Goal: Communication & Community: Answer question/provide support

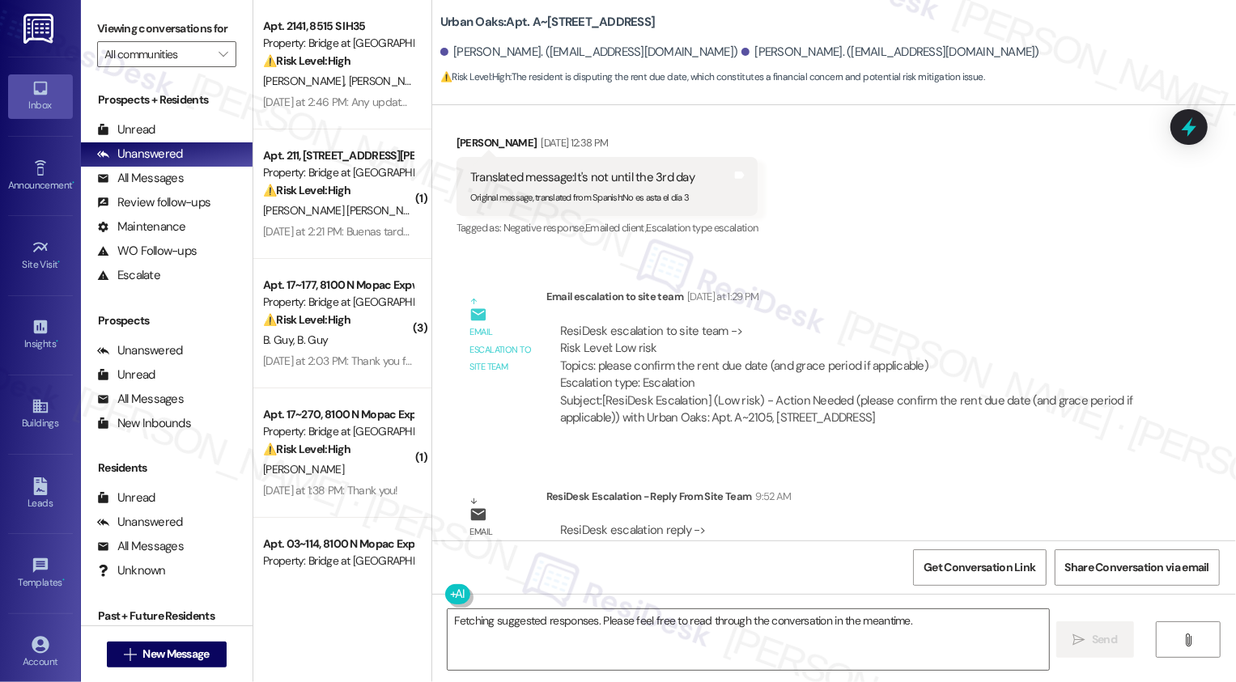
scroll to position [1097, 0]
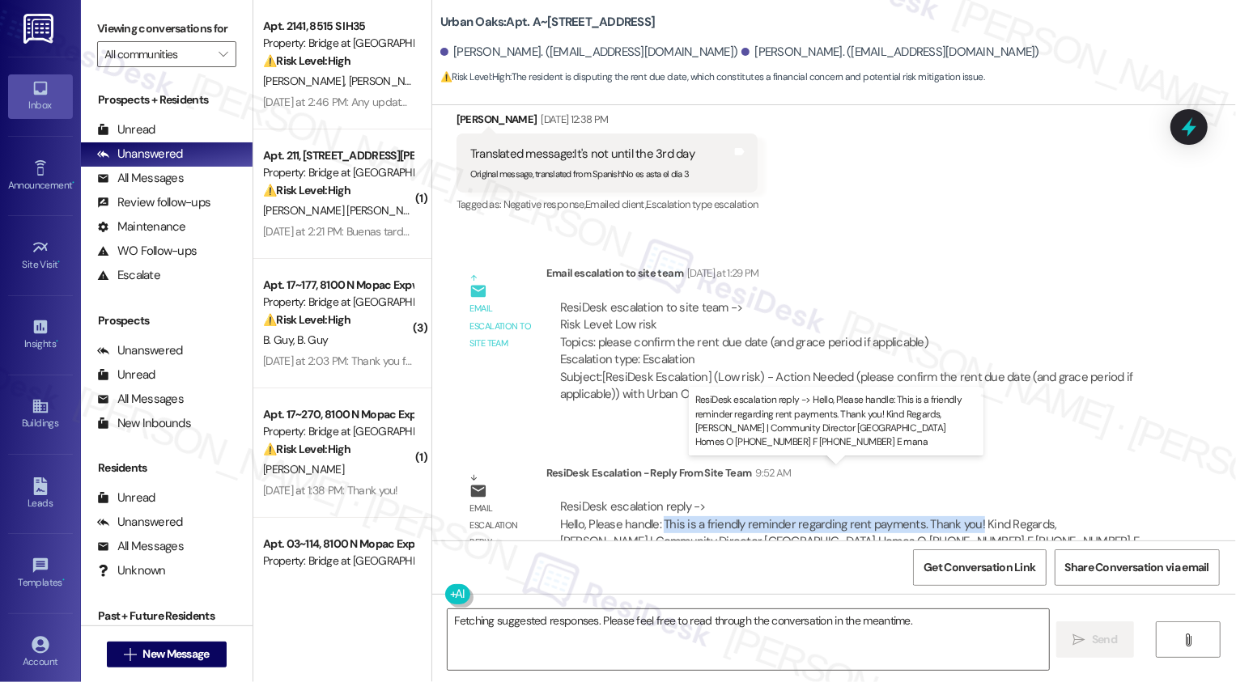
drag, startPoint x: 654, startPoint y: 487, endPoint x: 965, endPoint y: 488, distance: 311.5
click at [966, 498] on div "ResiDesk escalation reply -> Hello, Please handle: This is a friendly reminder …" at bounding box center [849, 532] width 579 height 68
copy div "This is a friendly reminder regarding rent payments. Thank you!"
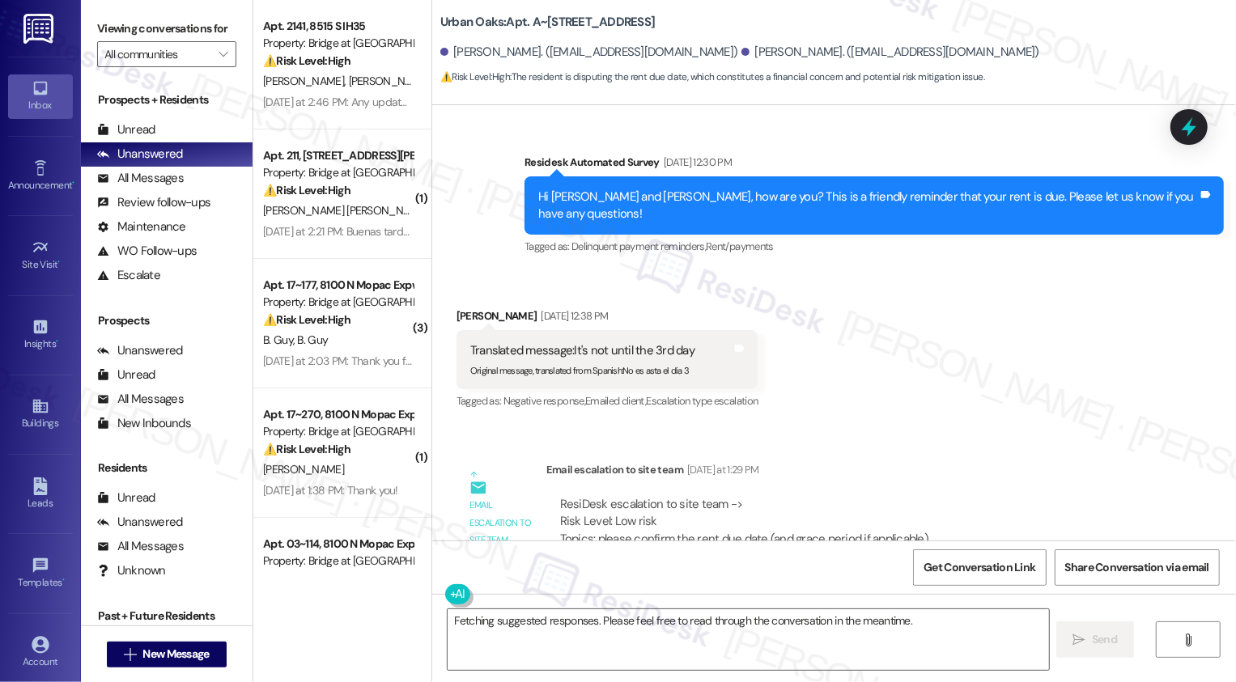
scroll to position [865, 0]
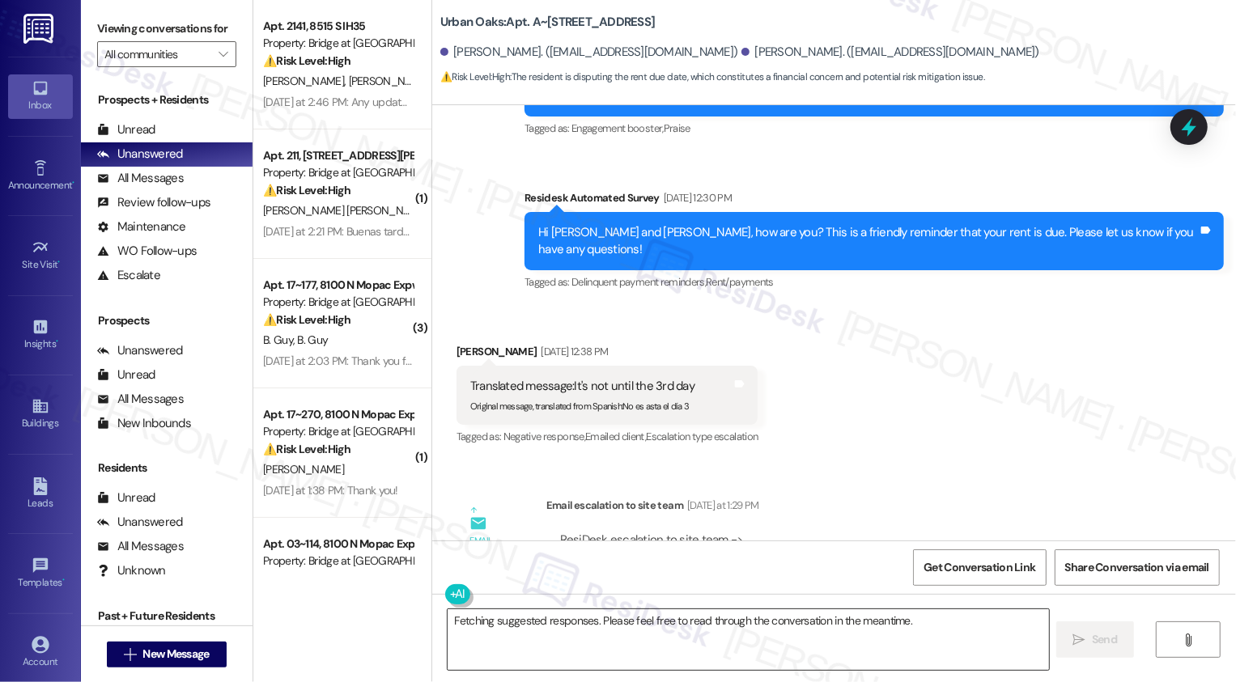
click at [555, 637] on textarea "Fetching suggested responses. Please feel free to read through the conversation…" at bounding box center [747, 639] width 601 height 61
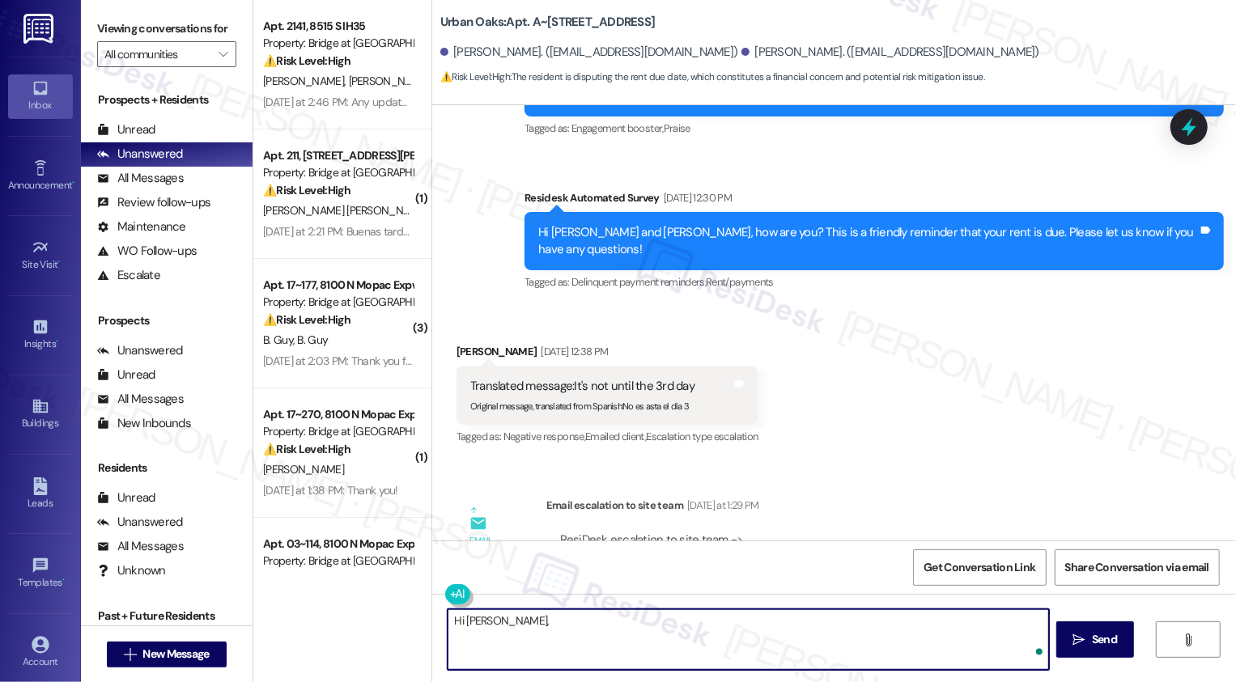
paste textarea "This is a friendly reminder regarding rent payments. Thank you!"
click at [493, 621] on textarea "Hi Jasiel, This is a friendly reminder regarding rent payments. Thank you!" at bounding box center [747, 639] width 601 height 61
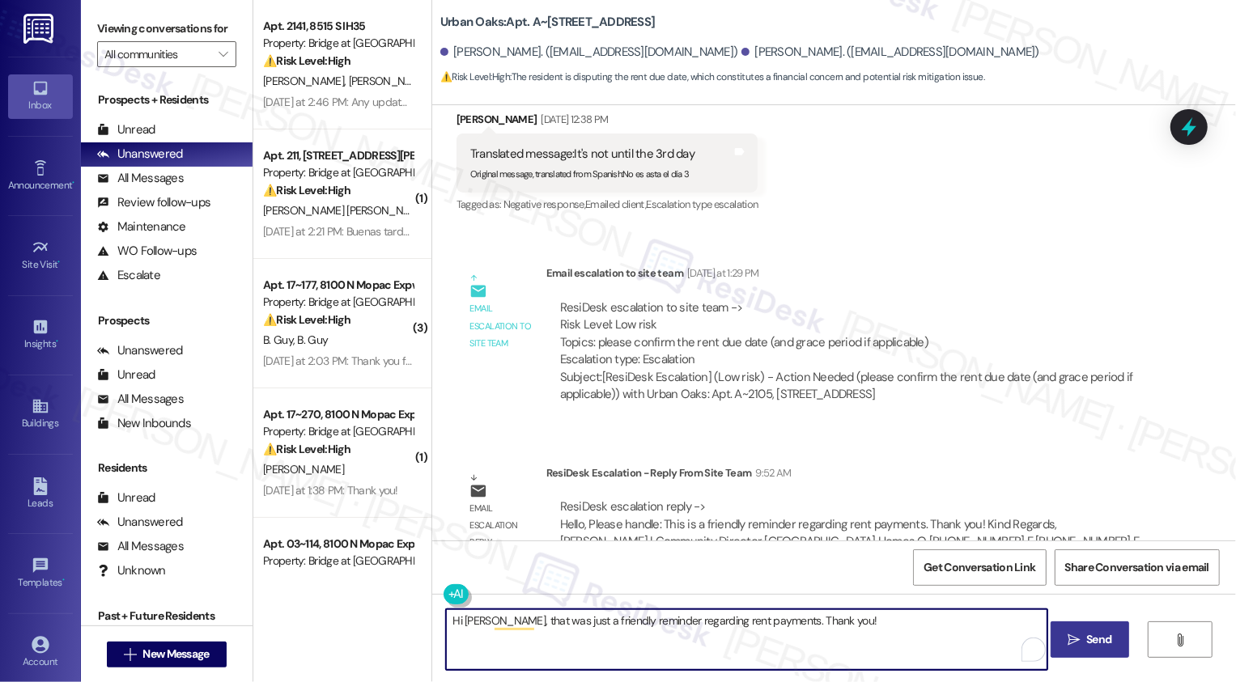
type textarea "Hi Jasiel, that was just a friendly reminder regarding rent payments. Thank you!"
click at [1071, 647] on span " Send" at bounding box center [1089, 639] width 51 height 17
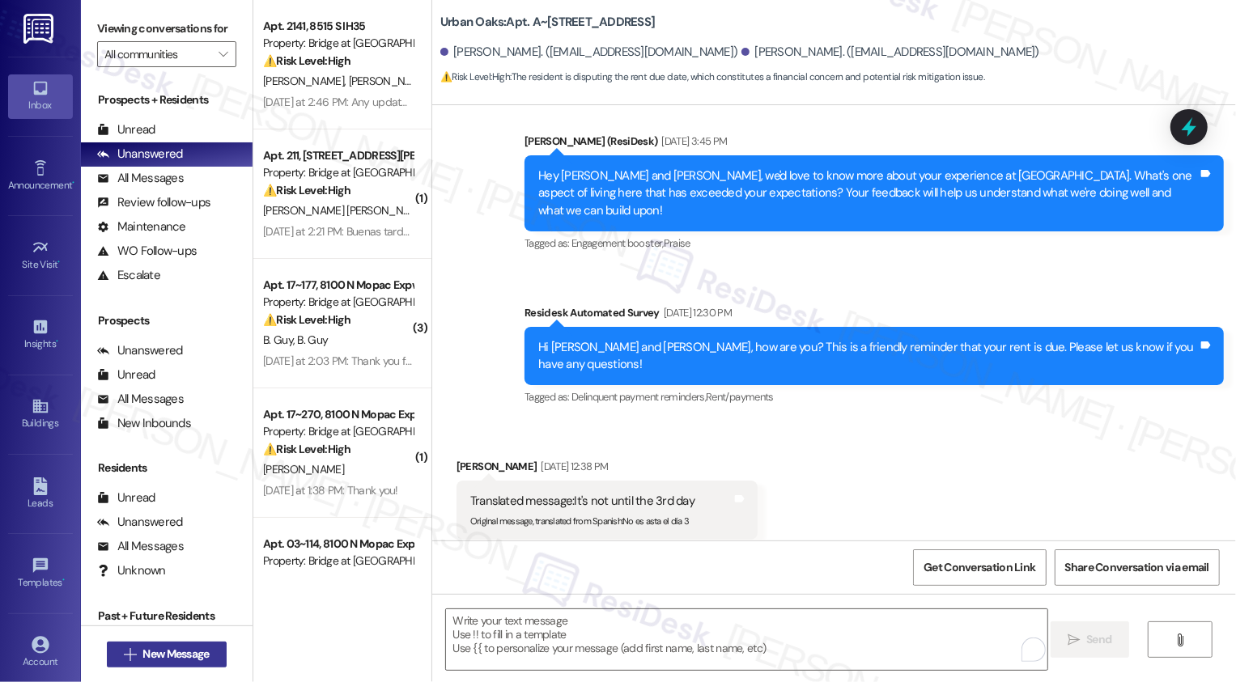
scroll to position [749, 0]
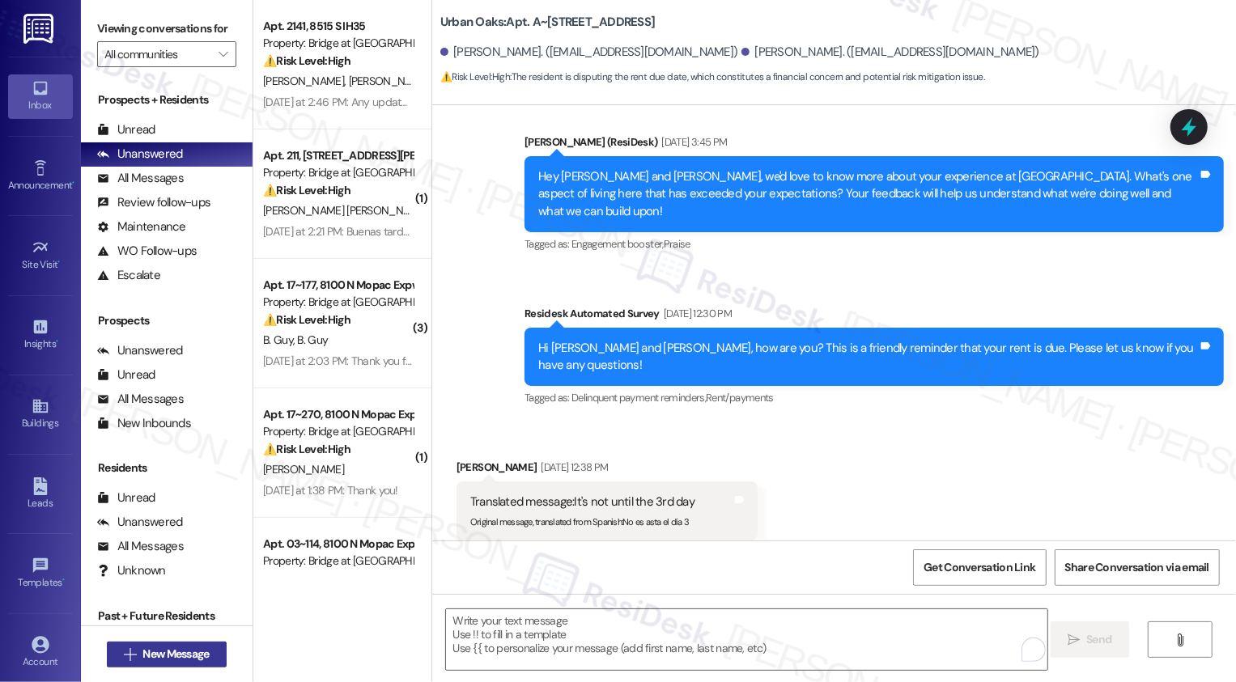
click at [211, 649] on button " New Message" at bounding box center [167, 655] width 120 height 26
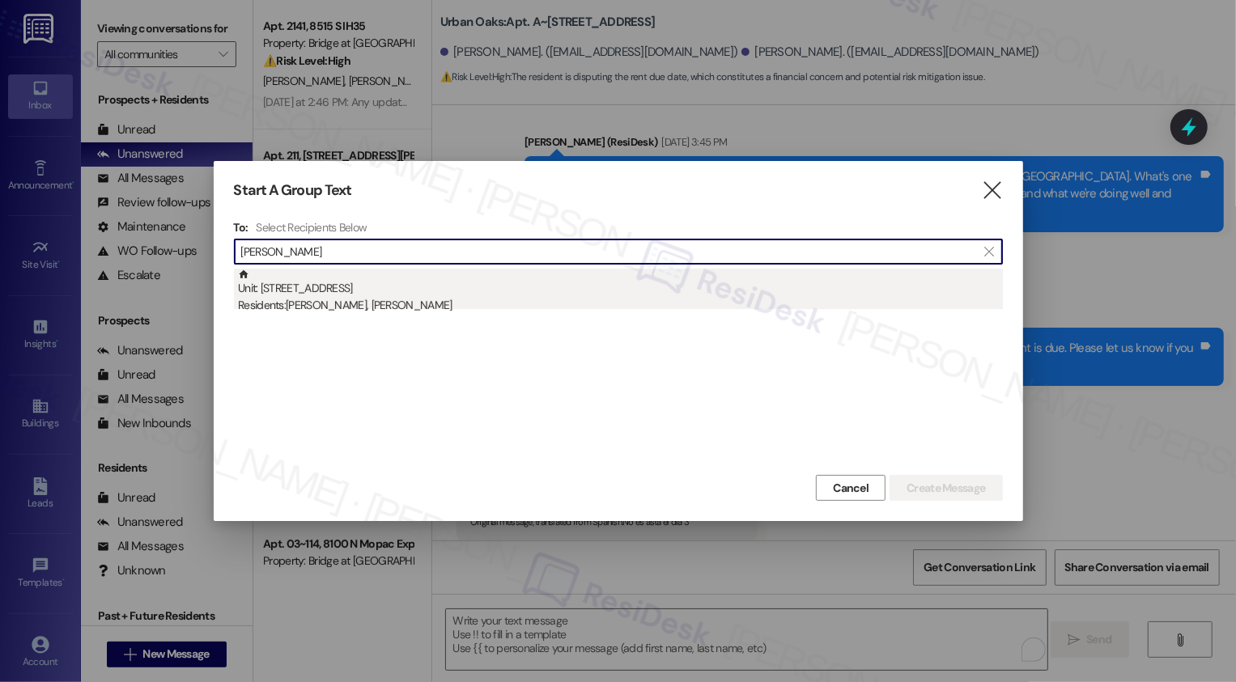
type input "jaime baj"
click at [402, 294] on div "Unit: 3203 - 13301 Dessau Road Residents: Jaime Bajurto Baide, Margarita Vallad…" at bounding box center [620, 292] width 765 height 46
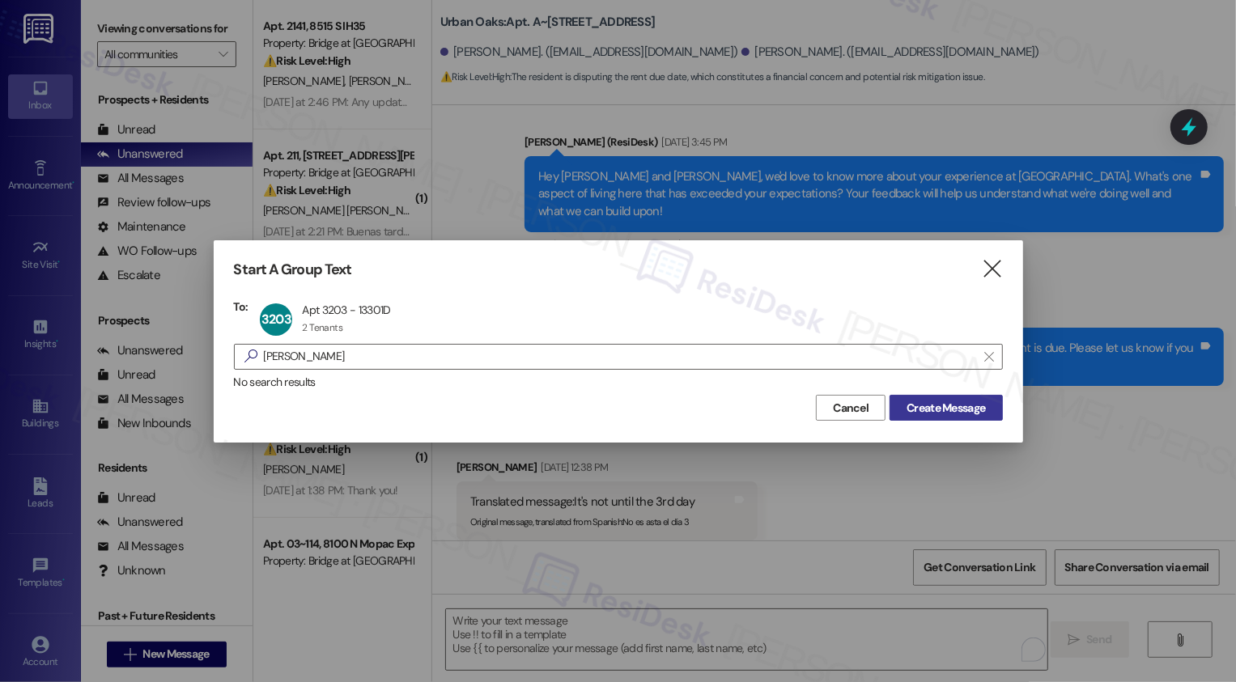
click at [973, 410] on span "Create Message" at bounding box center [945, 408] width 78 height 17
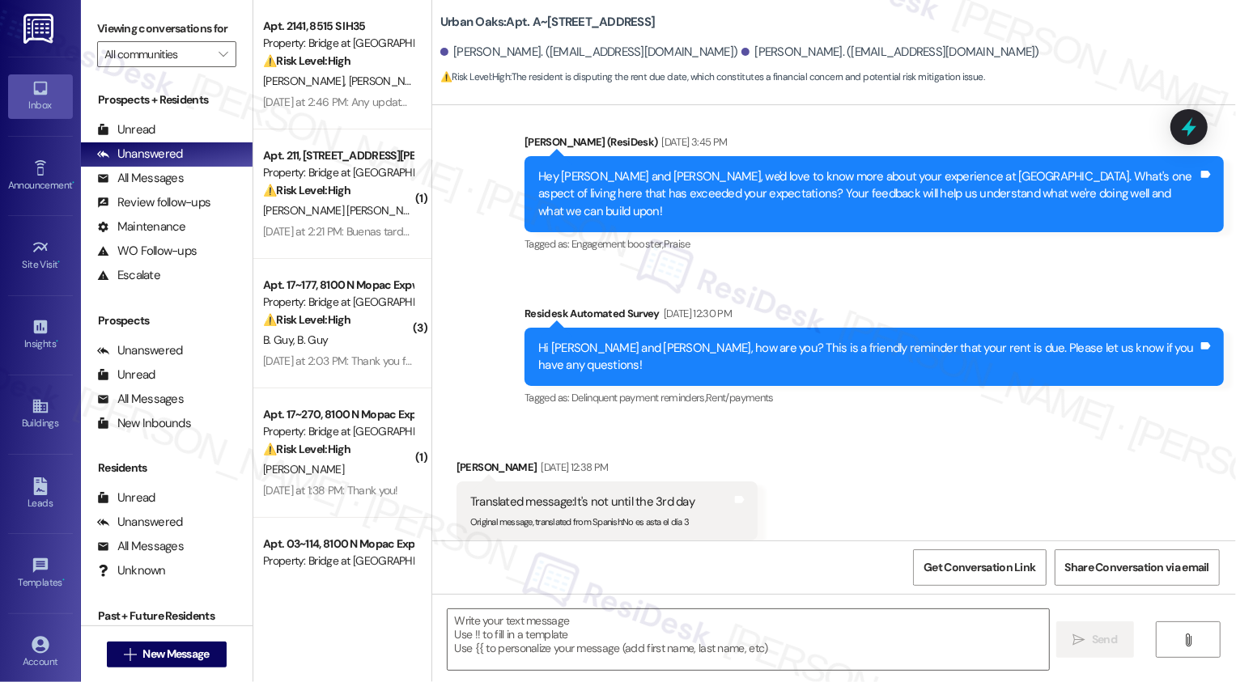
type textarea "Fetching suggested responses. Please feel free to read through the conversation…"
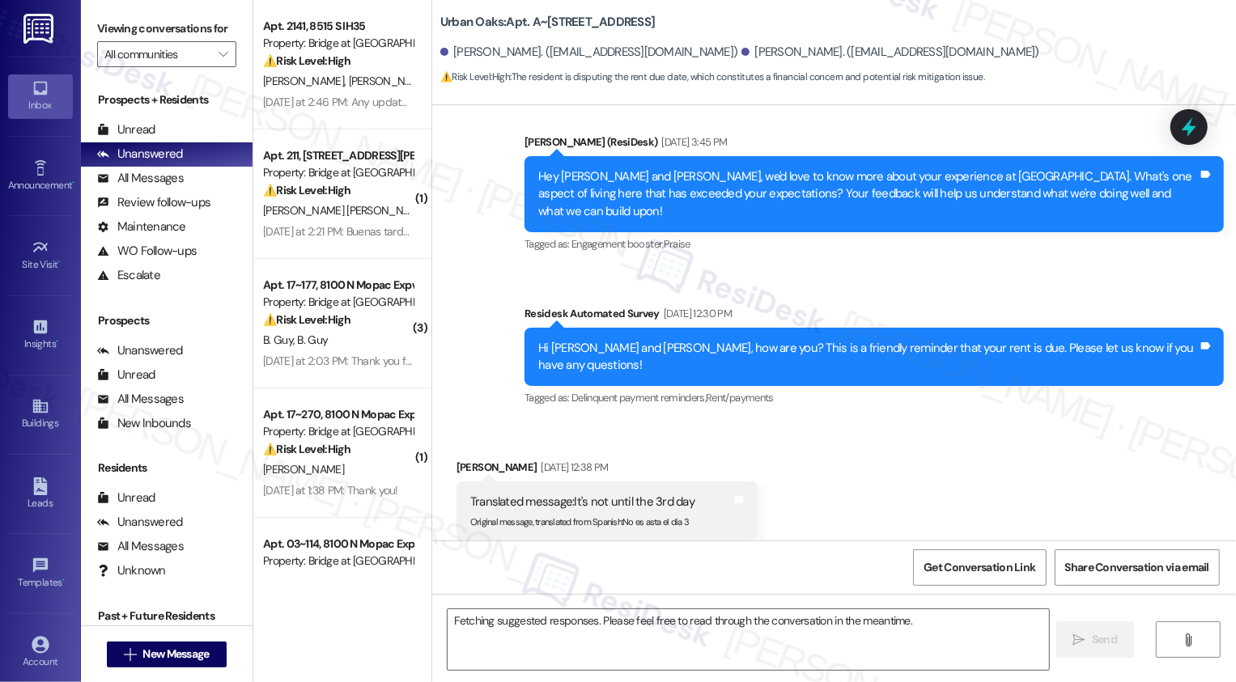
scroll to position [0, 0]
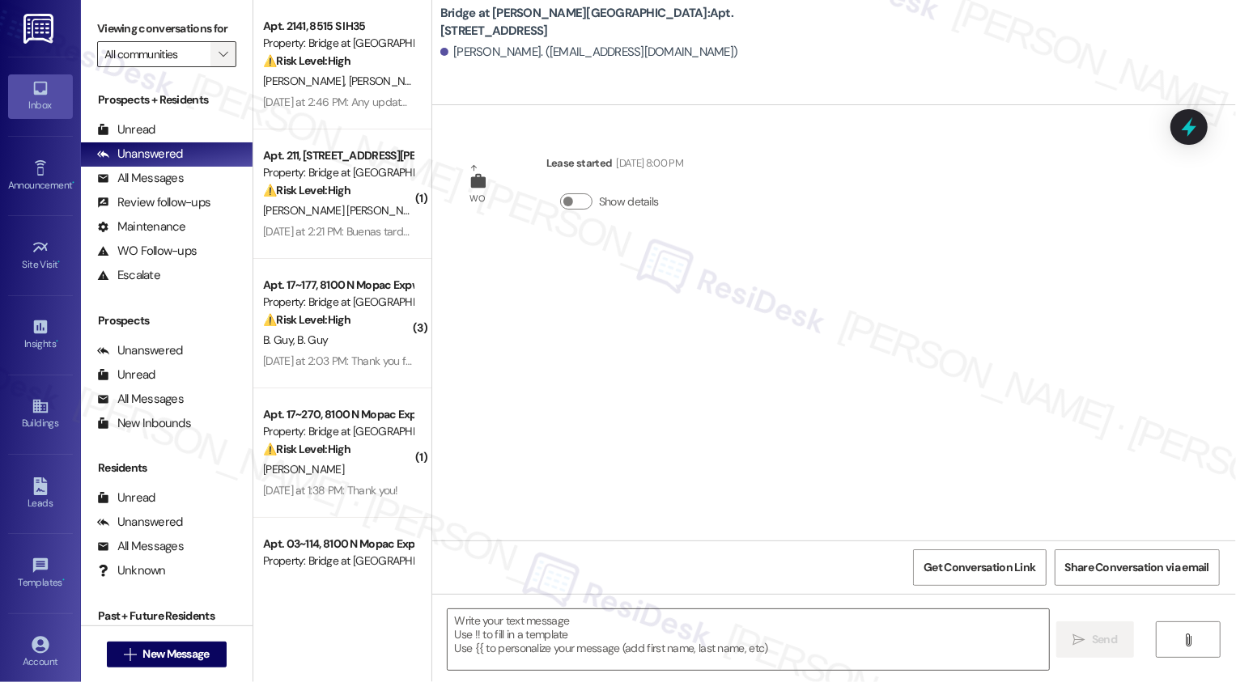
click at [218, 61] on icon "" at bounding box center [222, 54] width 9 height 13
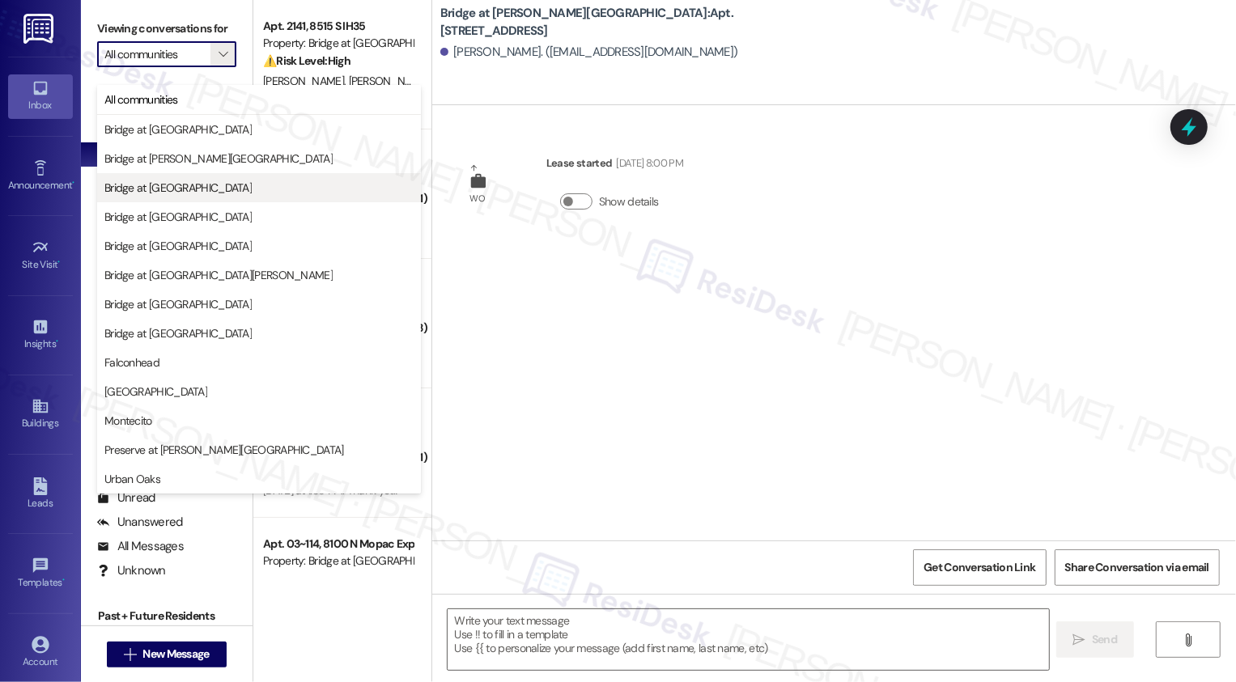
click at [190, 185] on span "Bridge at Midtown Commons" at bounding box center [177, 188] width 147 height 16
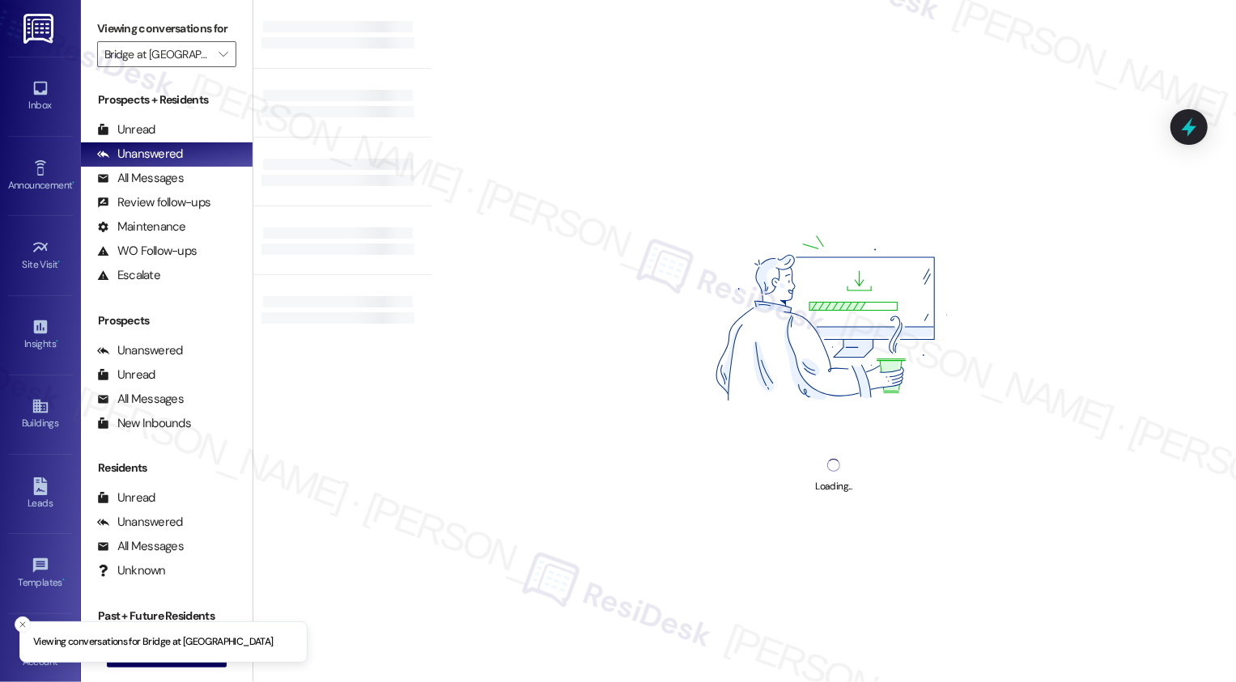
type input "Bridge at Midtown Commons"
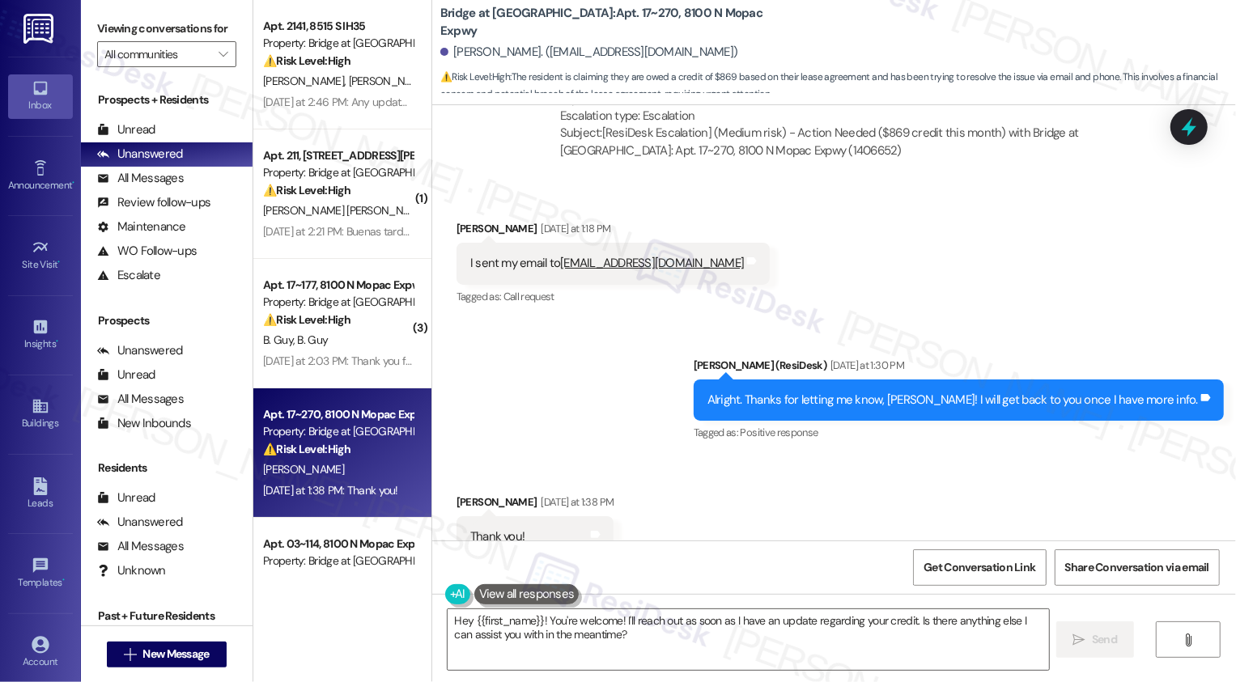
scroll to position [1778, 0]
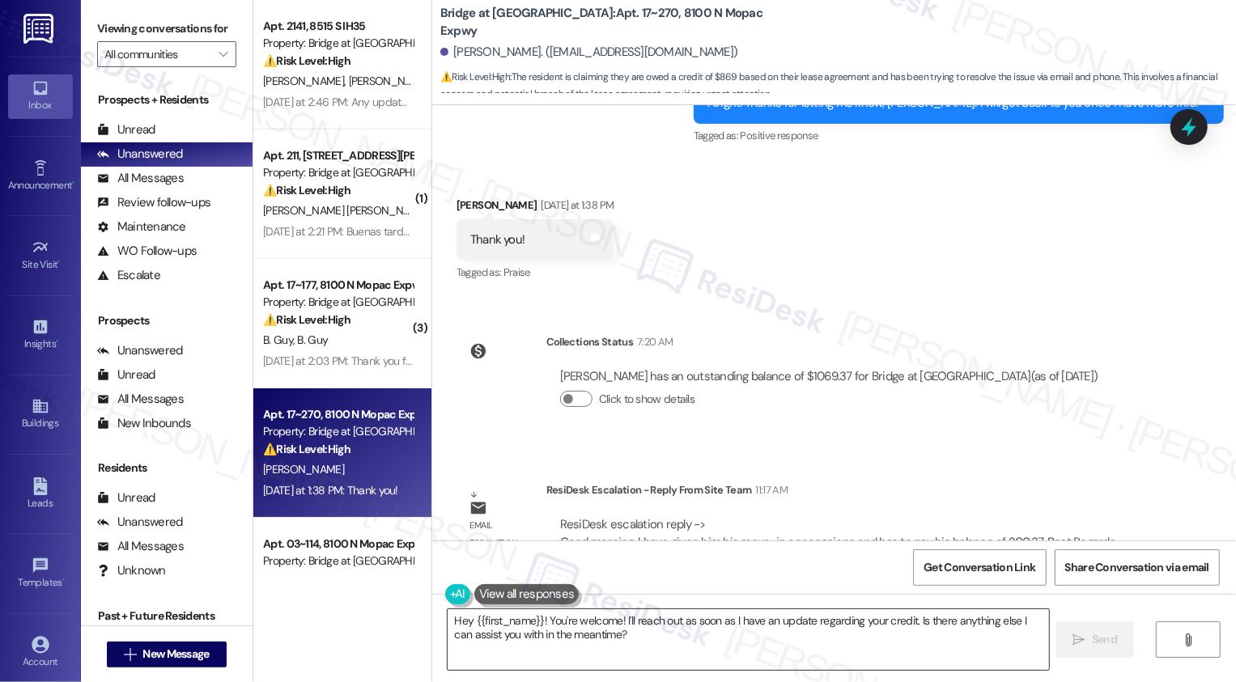
click at [582, 630] on textarea "Hey {{first_name}}! You're welcome! I'll reach out as soon as I have an update …" at bounding box center [747, 639] width 601 height 61
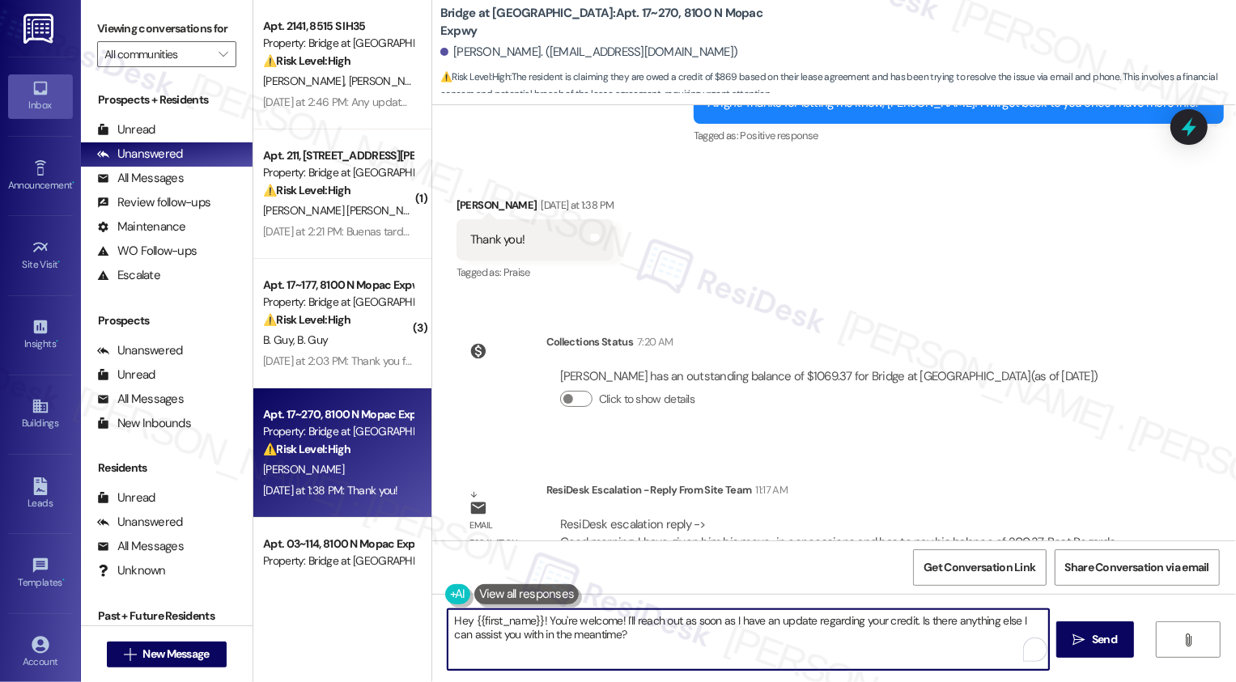
type textarea "G"
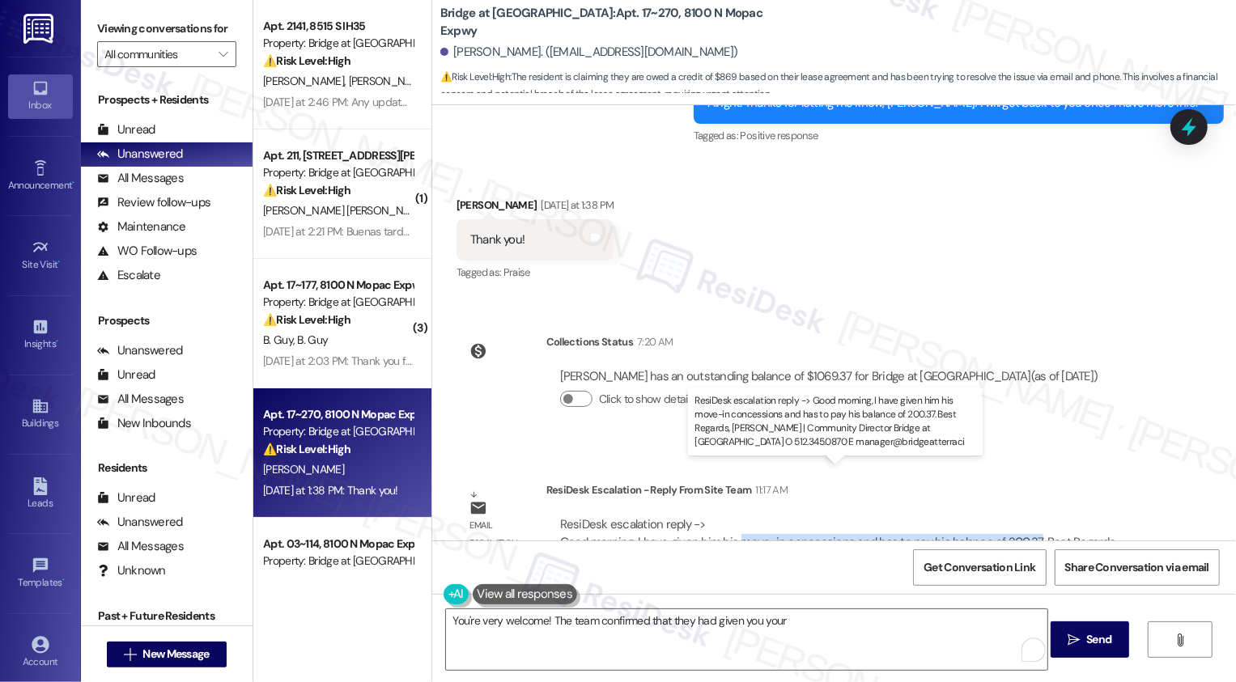
drag, startPoint x: 726, startPoint y: 490, endPoint x: 1021, endPoint y: 497, distance: 295.4
click at [1021, 516] on div "ResiDesk escalation reply -> Good morning, I have given him his move-in concess…" at bounding box center [838, 550] width 557 height 68
copy div "move-in concessions and has to pay his balance of 200.37"
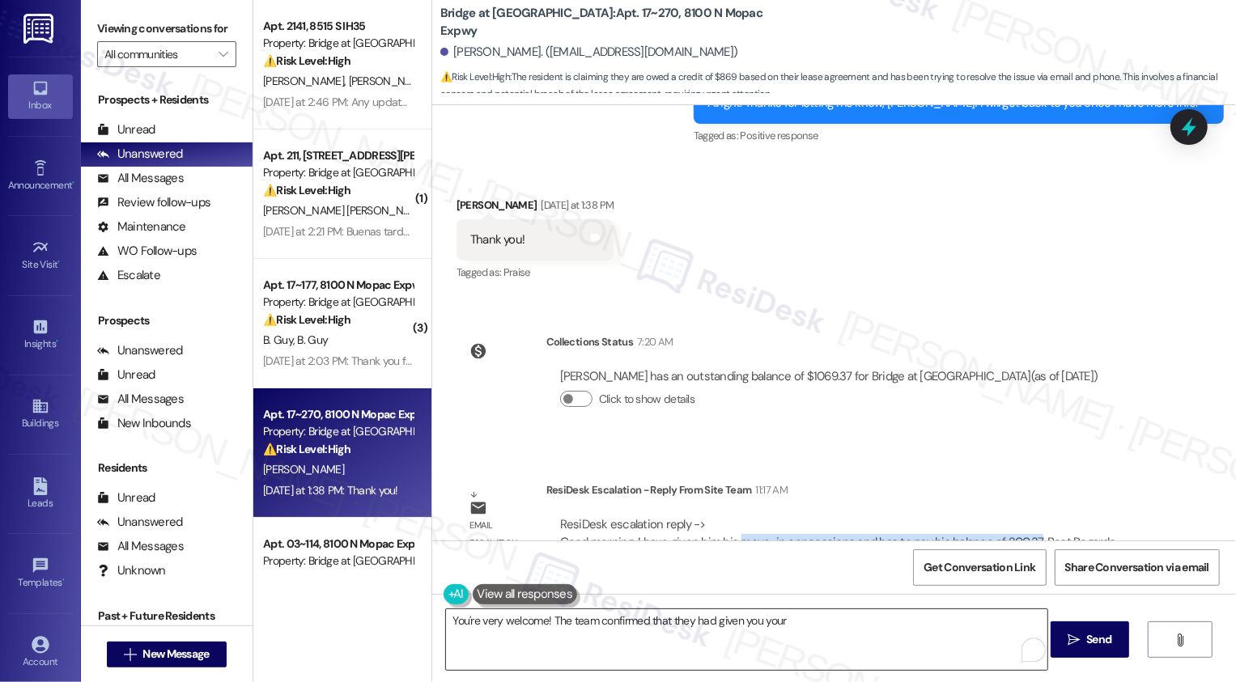
click at [873, 629] on textarea "You're very welcome! The team confirmed that they had given you your" at bounding box center [746, 639] width 601 height 61
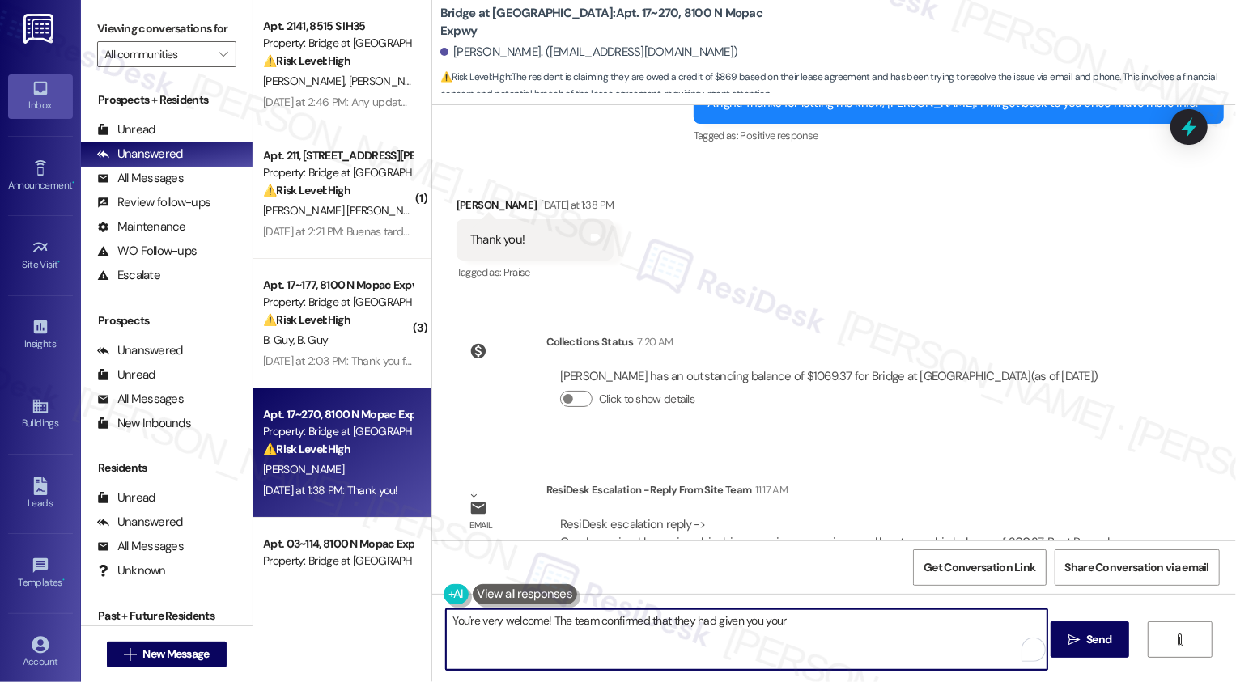
paste textarea "move-in concessions and has to pay his balance of 200.37"
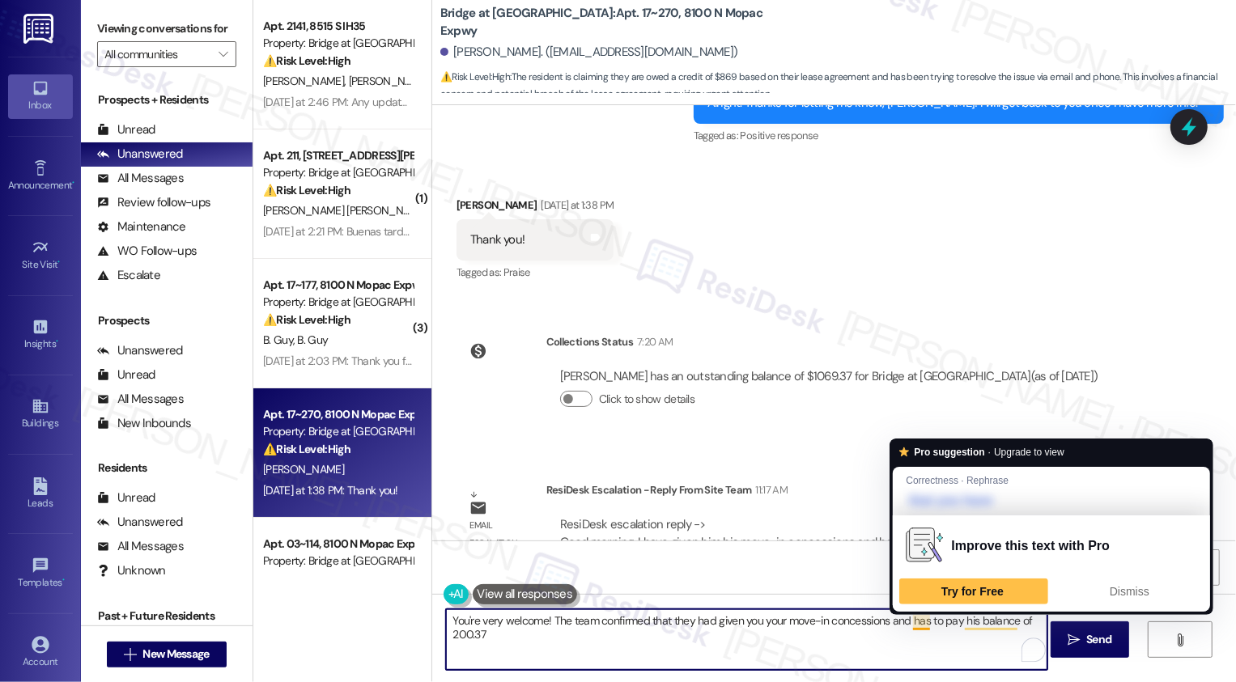
click at [911, 620] on textarea "You're very welcome! The team confirmed that they had given you your move-in co…" at bounding box center [746, 639] width 601 height 61
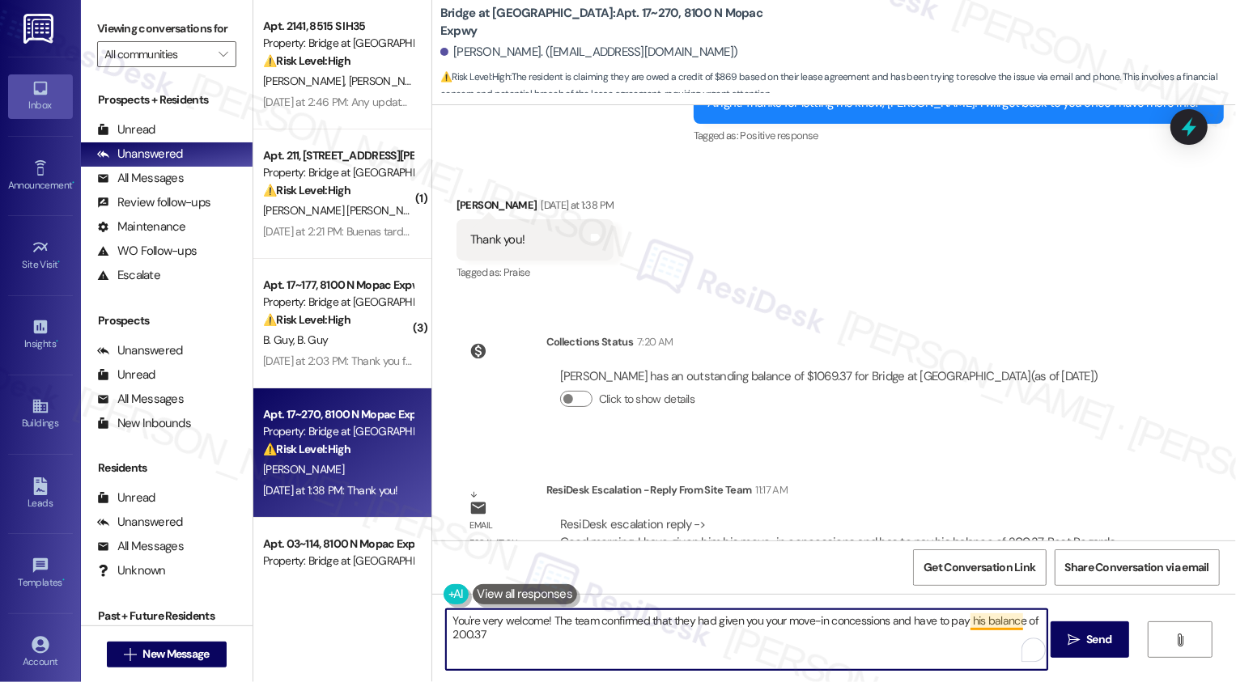
click at [962, 623] on textarea "You're very welcome! The team confirmed that they had given you your move-in co…" at bounding box center [746, 639] width 601 height 61
click at [789, 651] on textarea "You're very welcome! The team confirmed that they had given you your move-in co…" at bounding box center [746, 639] width 601 height 61
click at [446, 638] on textarea "You're very welcome! The team confirmed that they had given you your move-in co…" at bounding box center [746, 639] width 601 height 61
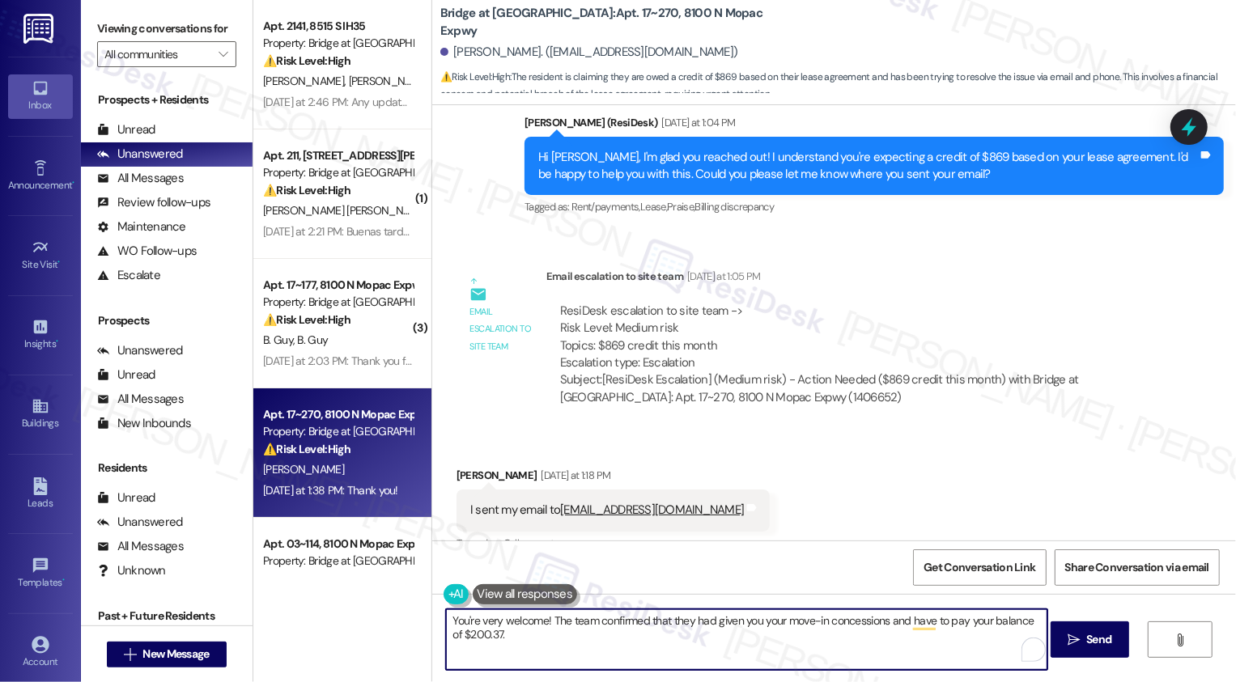
scroll to position [1189, 0]
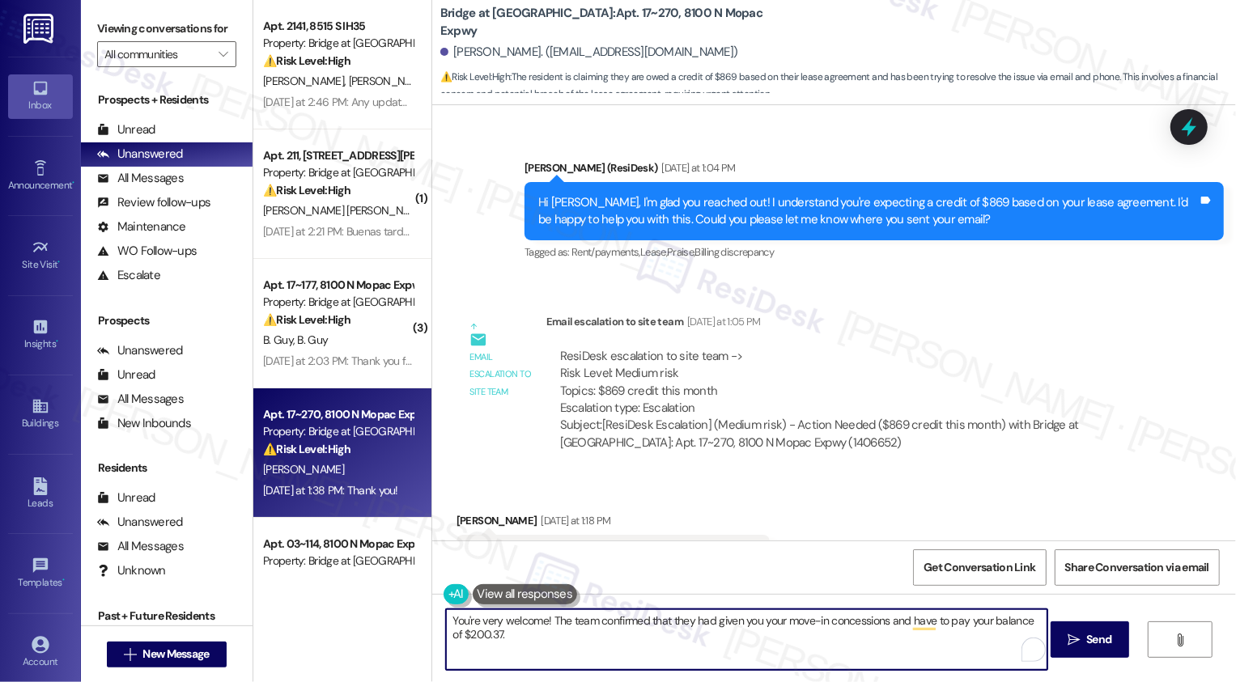
click at [874, 417] on div "Subject: [ResiDesk Escalation] (Medium risk) - Action Needed ($869 credit this …" at bounding box center [851, 434] width 582 height 35
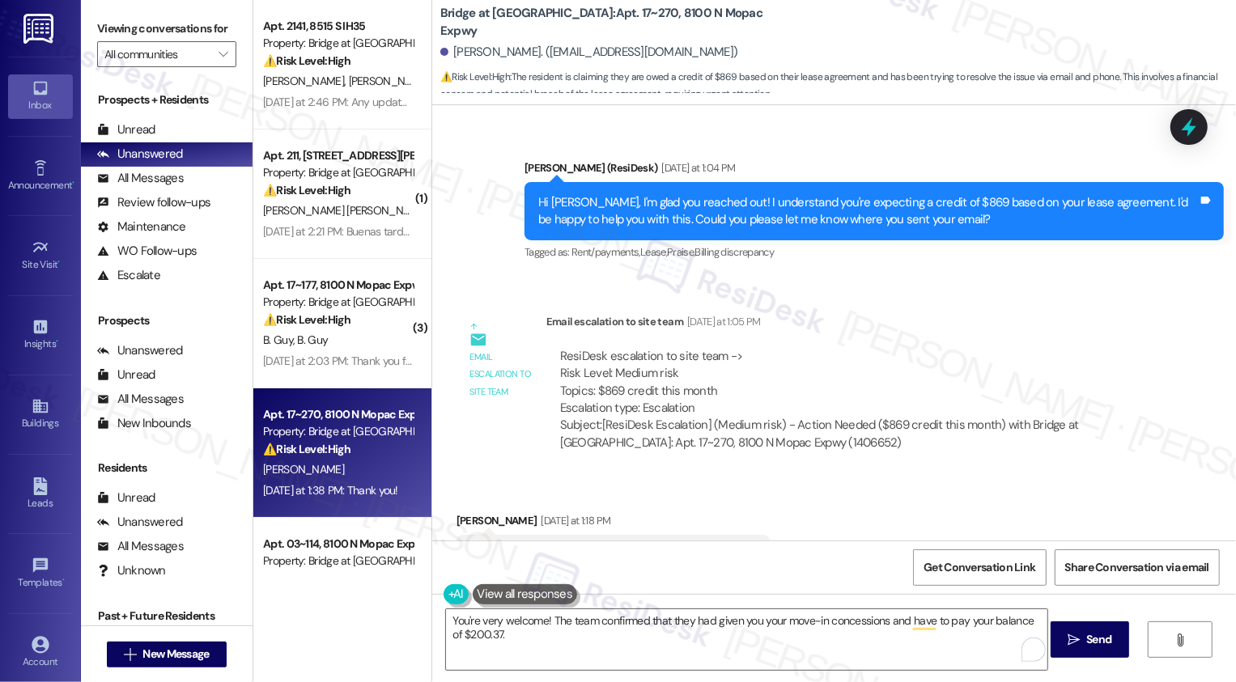
click at [874, 417] on div "Subject: [ResiDesk Escalation] (Medium risk) - Action Needed ($869 credit this …" at bounding box center [851, 434] width 582 height 35
copy div "869"
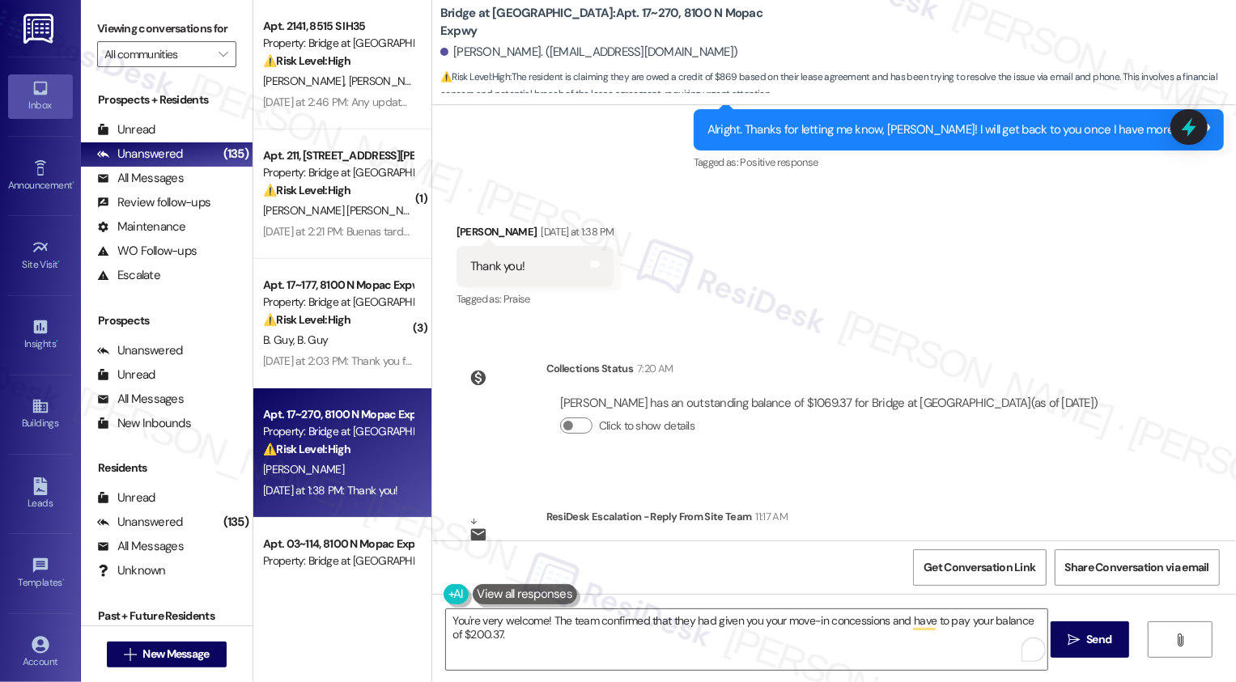
scroll to position [1778, 0]
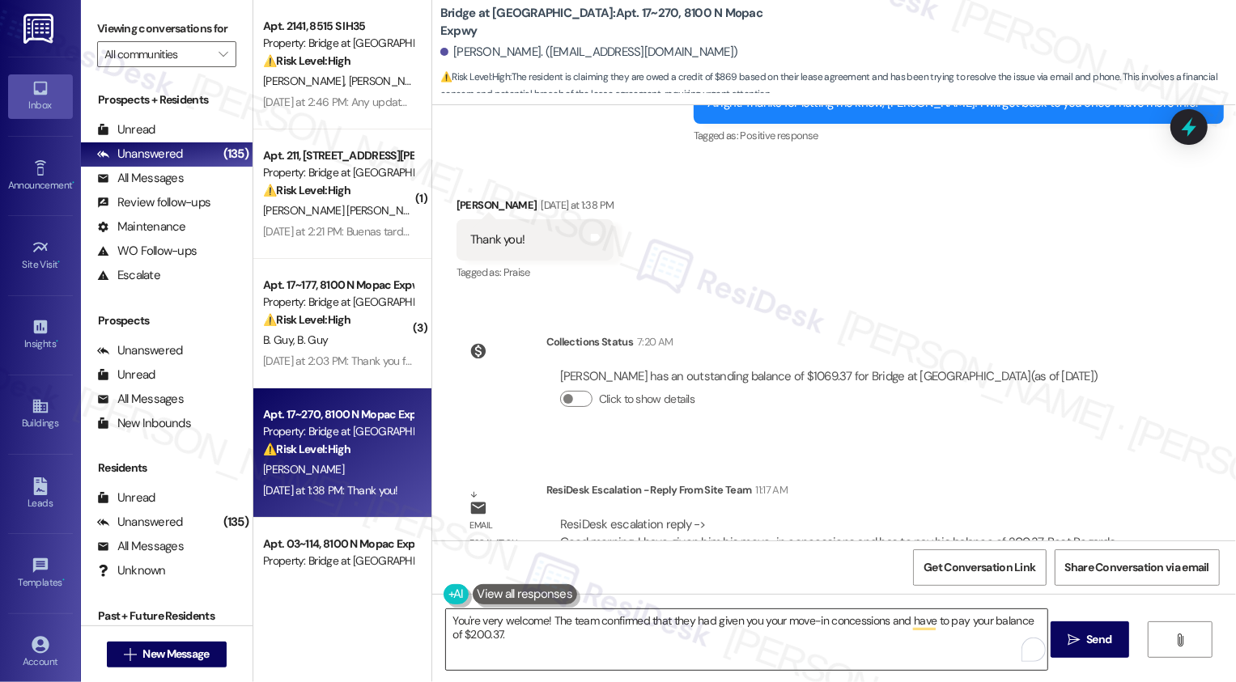
click at [552, 630] on textarea "You're very welcome! The team confirmed that they had given you your move-in co…" at bounding box center [746, 639] width 601 height 61
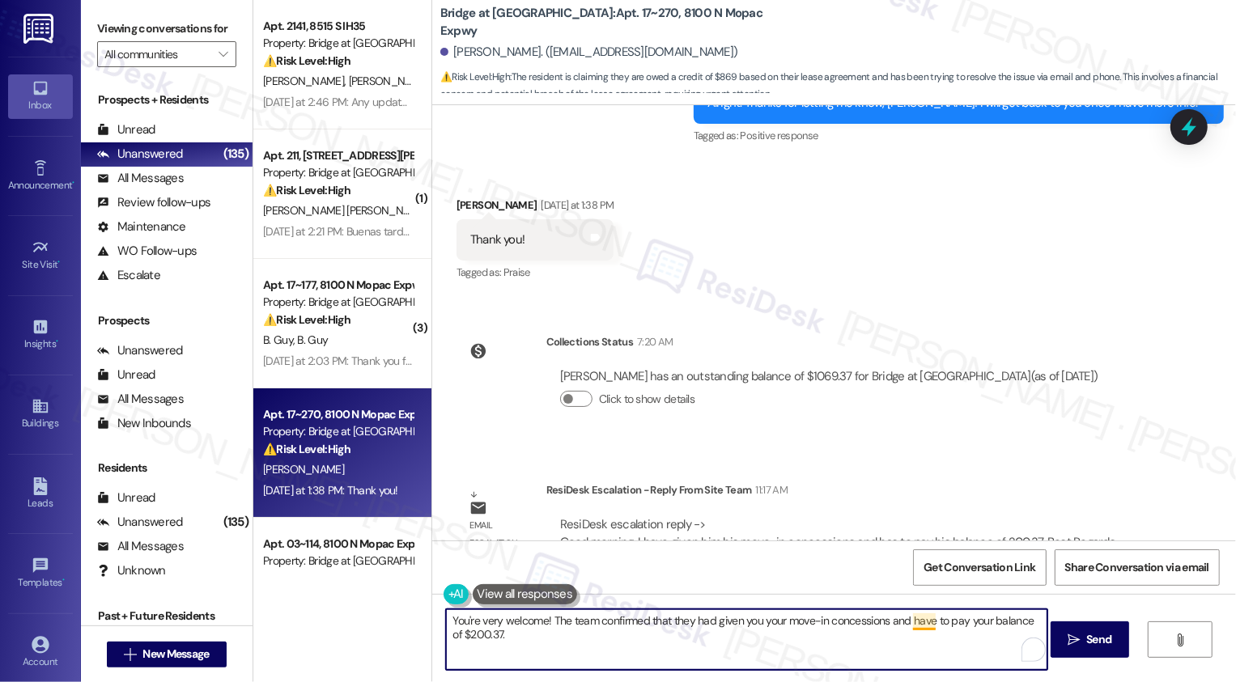
click at [915, 625] on textarea "You're very welcome! The team confirmed that they had given you your move-in co…" at bounding box center [746, 639] width 601 height 61
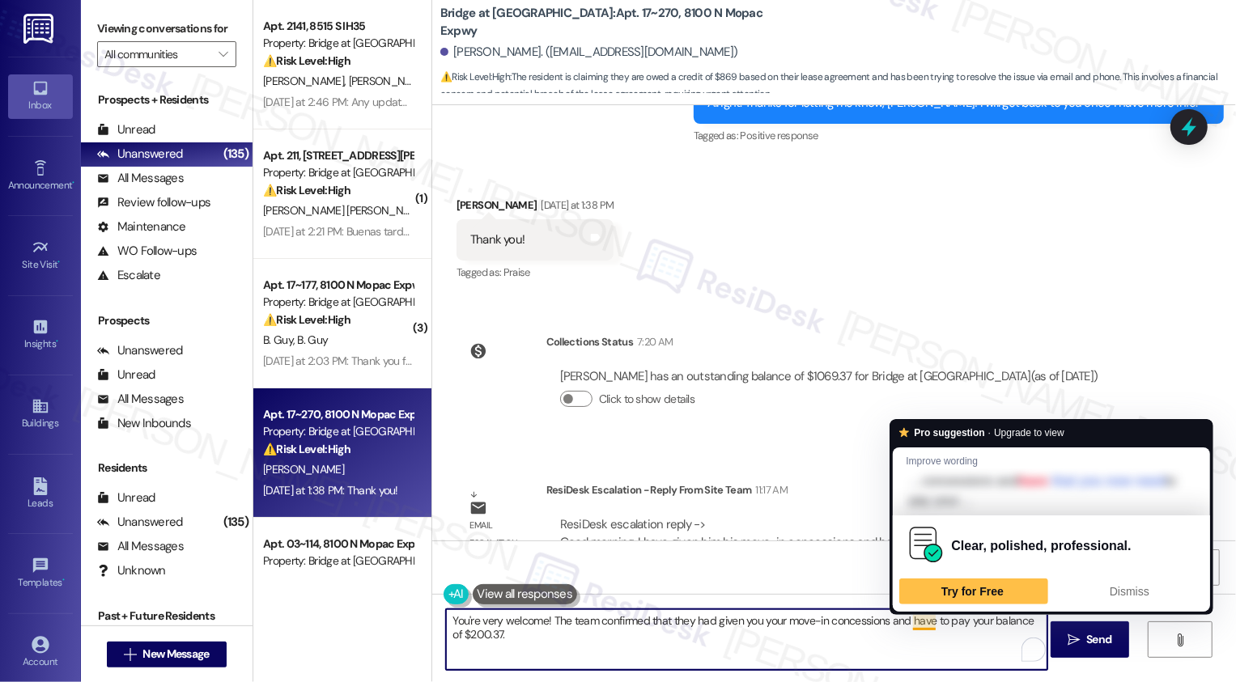
click at [889, 641] on textarea "You're very welcome! The team confirmed that they had given you your move-in co…" at bounding box center [746, 639] width 601 height 61
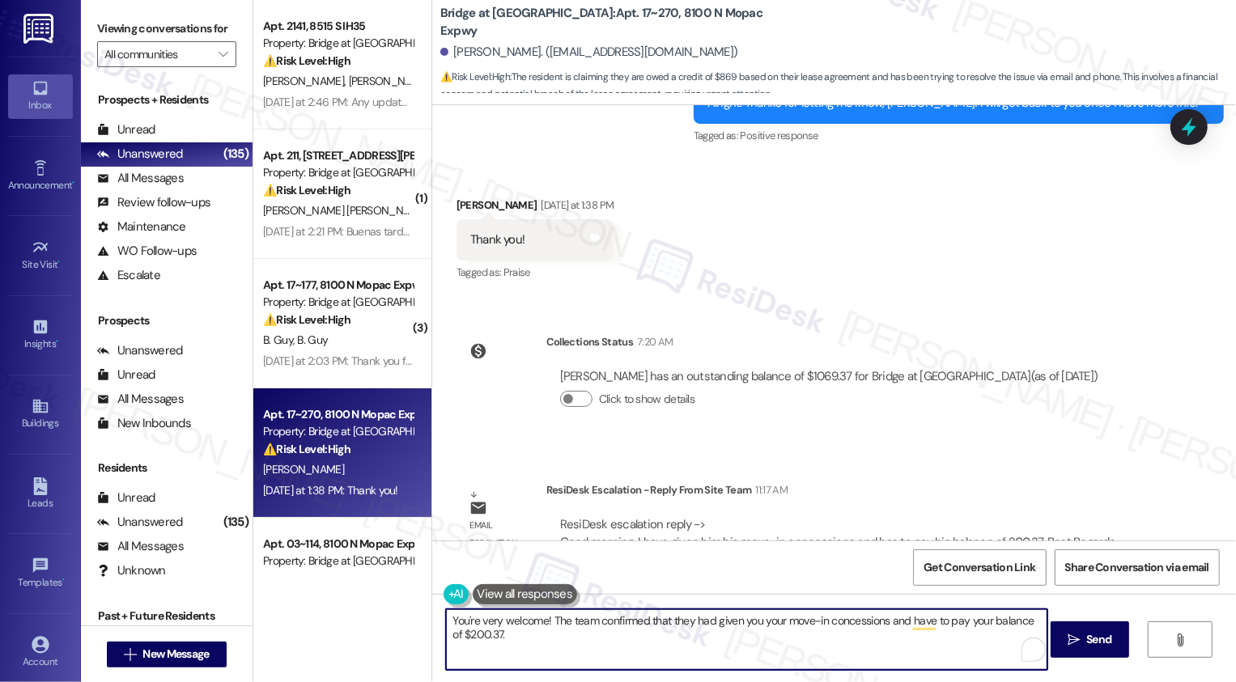
click at [834, 626] on textarea "You're very welcome! The team confirmed that they had given you your move-in co…" at bounding box center [746, 639] width 601 height 61
paste textarea "’re very welcome! The team confirmed that your move-in concessions have already…"
type textarea "You’re very welcome! The team confirmed that your move-in concessions have alre…"
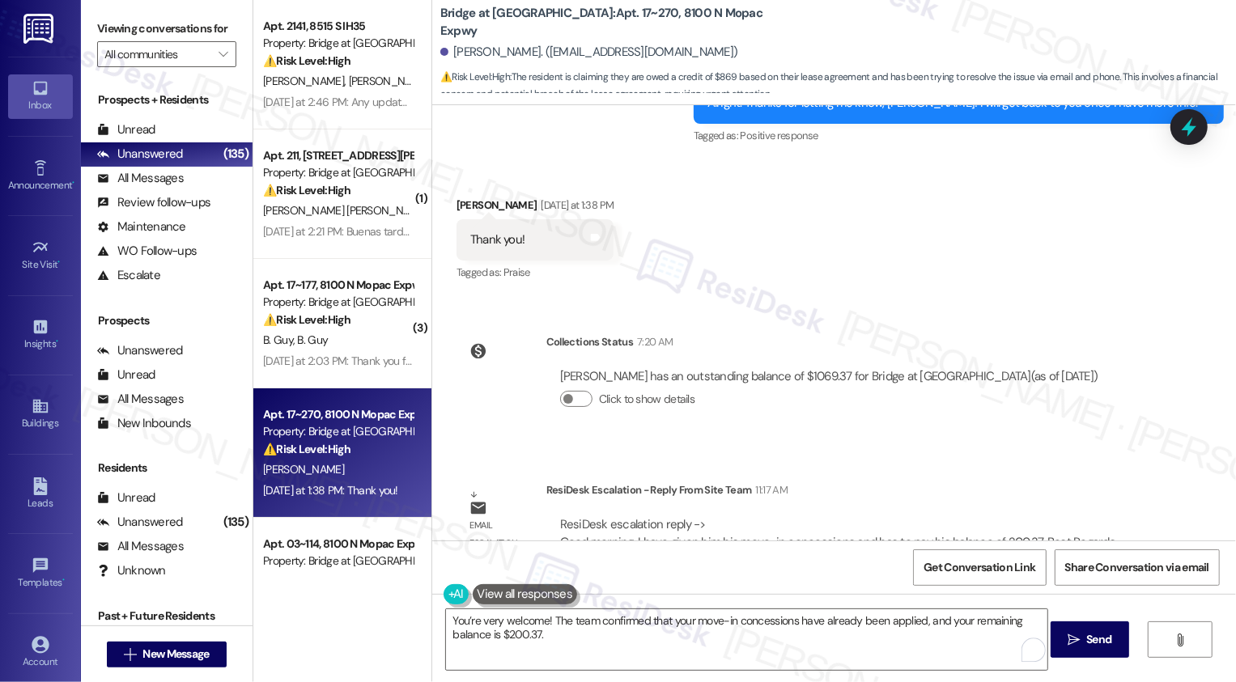
click at [616, 603] on div "You’re very welcome! The team confirmed that your move-in concessions have alre…" at bounding box center [833, 654] width 803 height 121
click at [631, 640] on textarea "You’re very welcome! The team confirmed that your move-in concessions have alre…" at bounding box center [746, 639] width 601 height 61
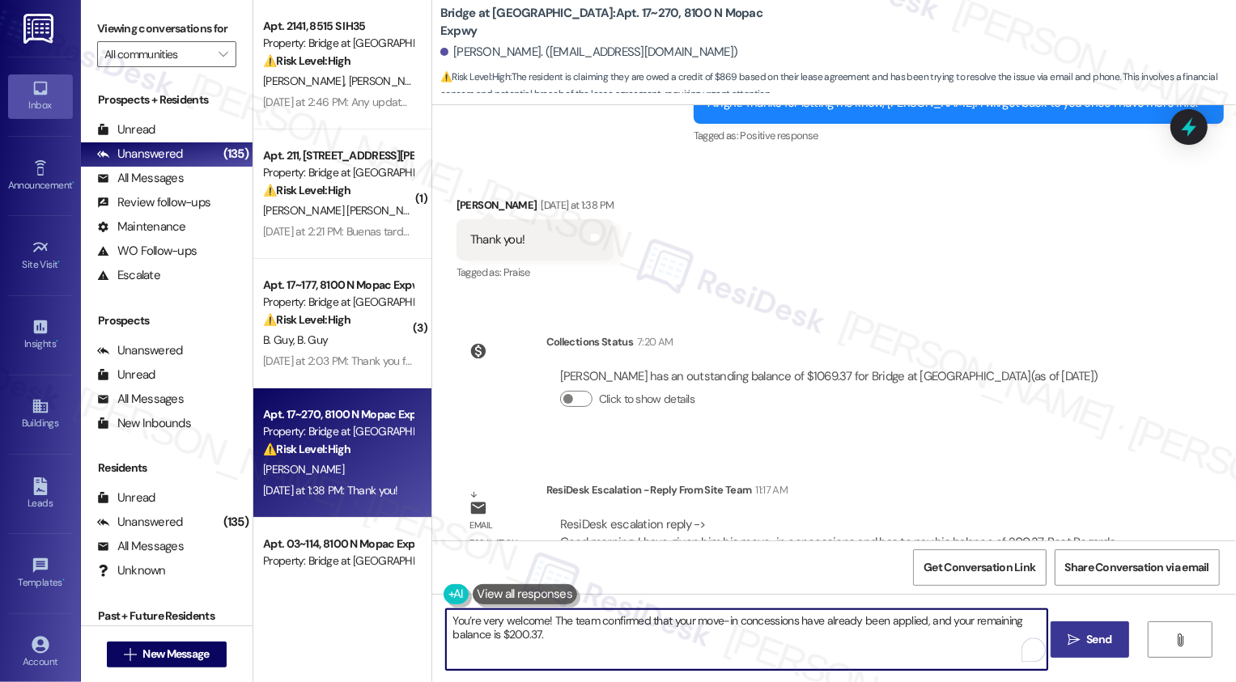
click at [1067, 643] on icon "" at bounding box center [1073, 640] width 12 height 13
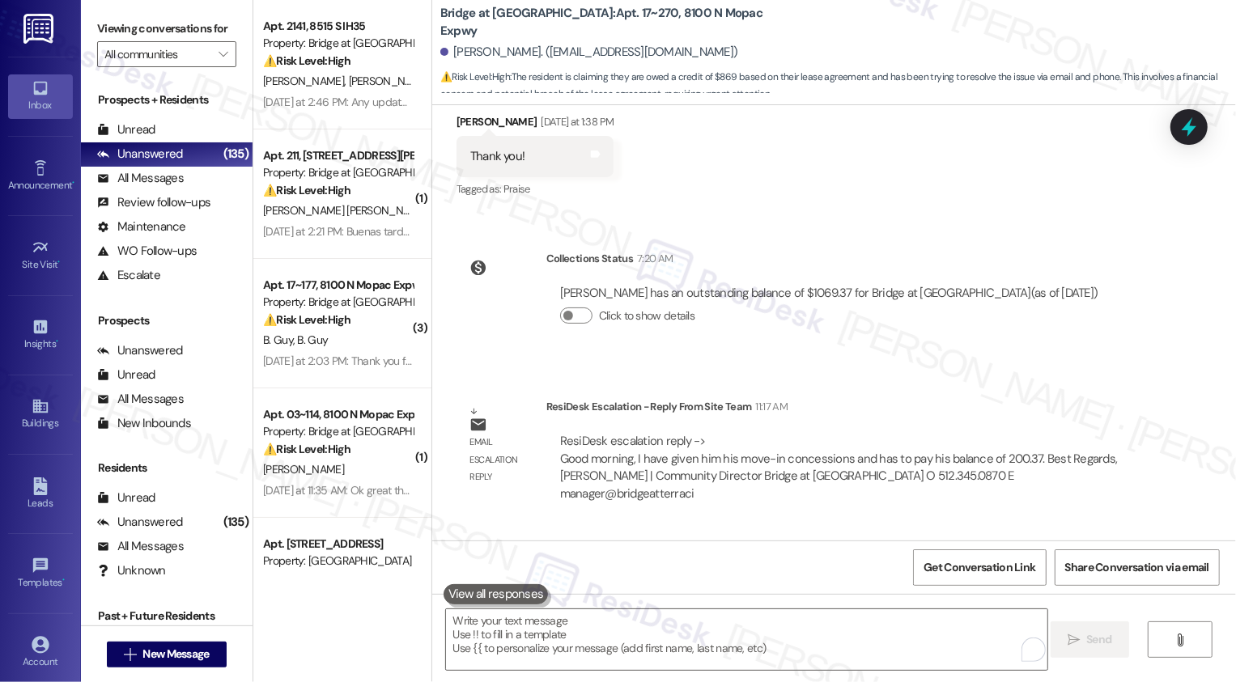
scroll to position [1908, 0]
